Goal: Check status: Check status

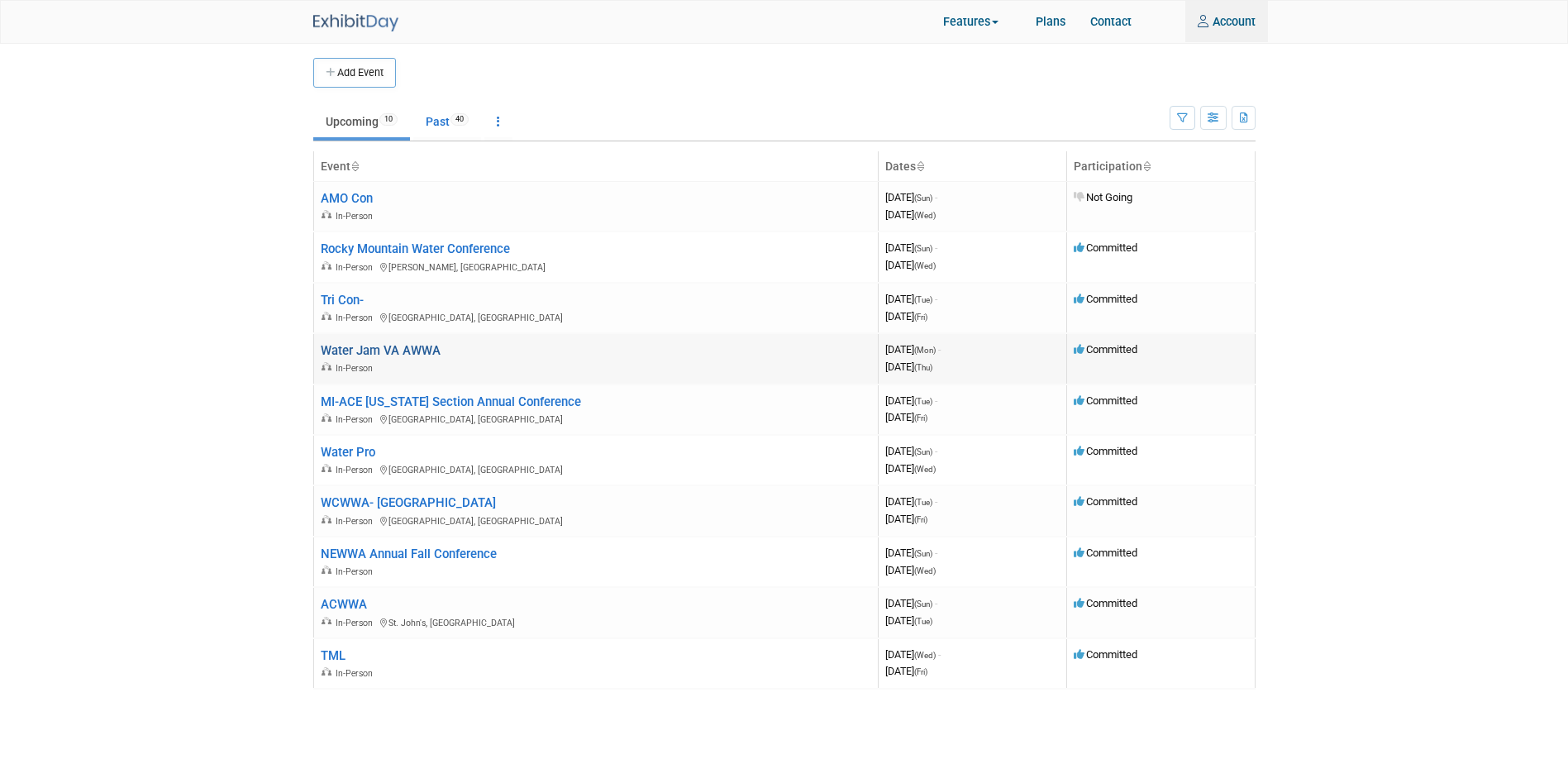
click at [399, 352] on link "Water Jam VA AWWA" at bounding box center [380, 350] width 120 height 15
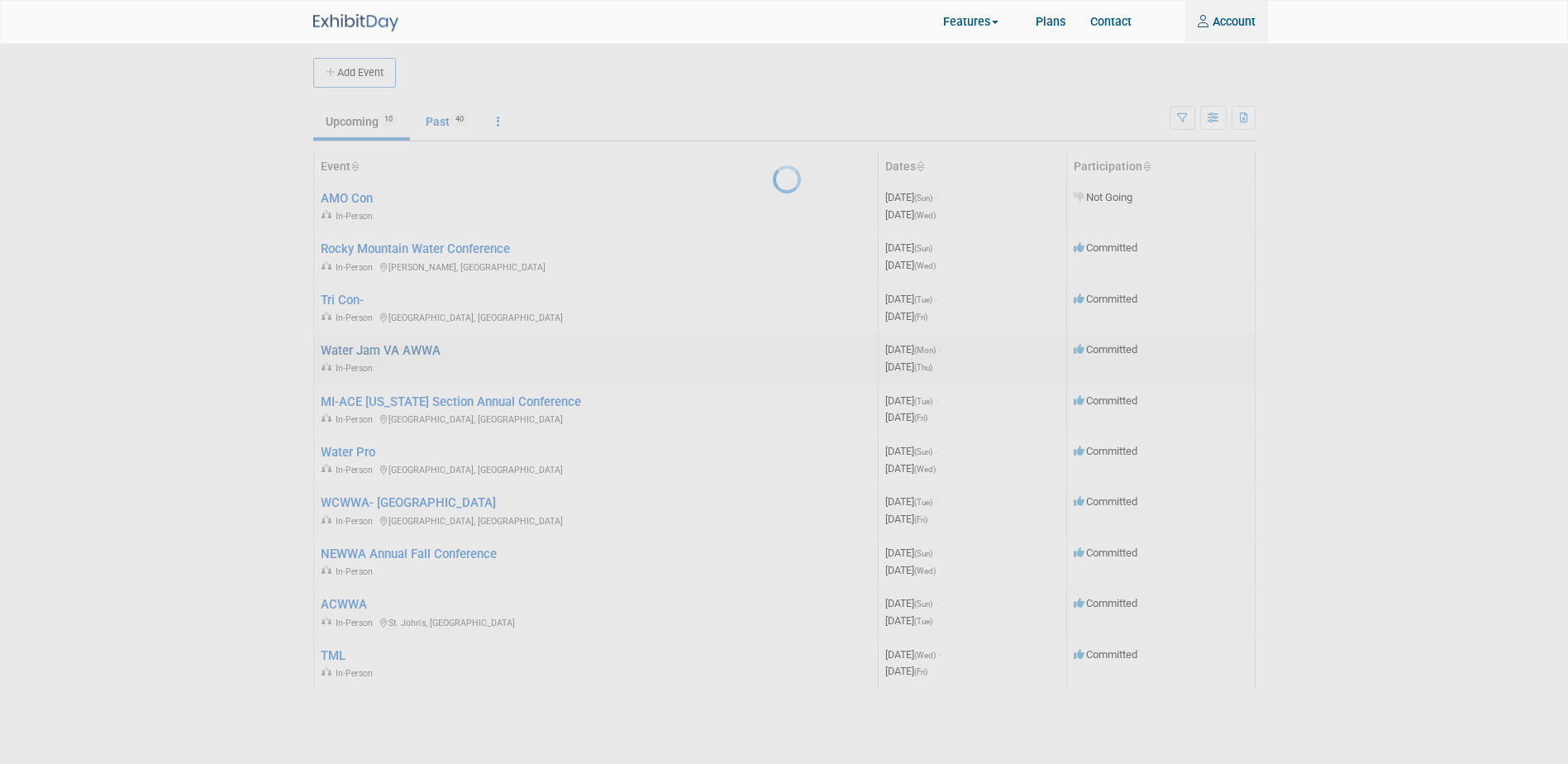
click at [772, 352] on div at bounding box center [784, 382] width 23 height 764
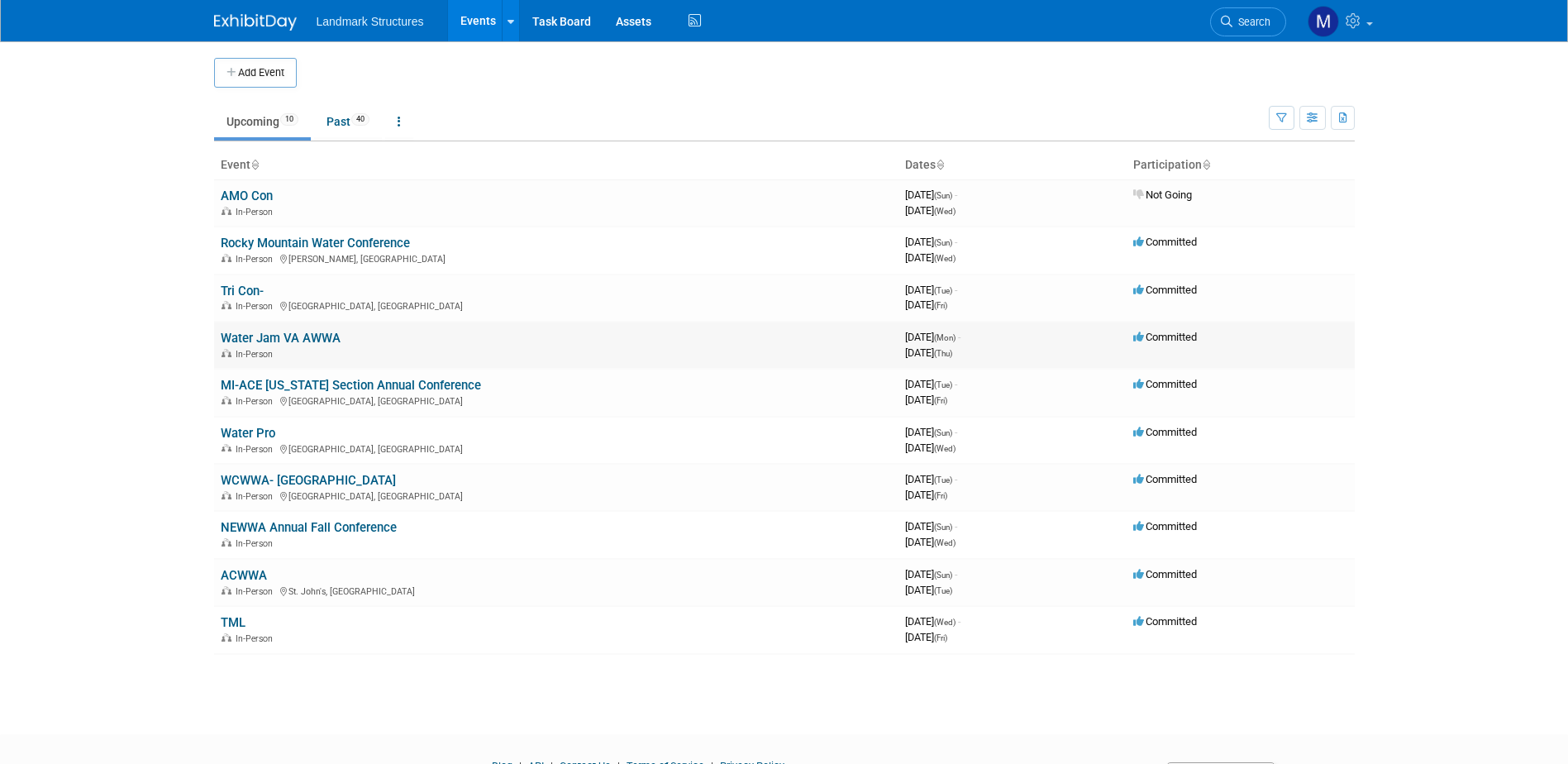
click at [286, 336] on link "Water Jam VA AWWA" at bounding box center [281, 338] width 120 height 15
